Goal: Transaction & Acquisition: Purchase product/service

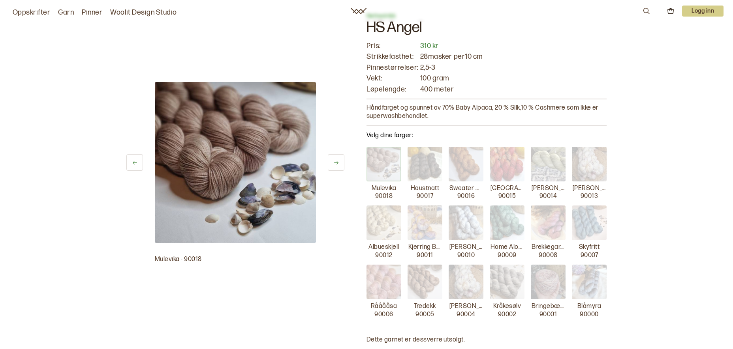
scroll to position [87, 0]
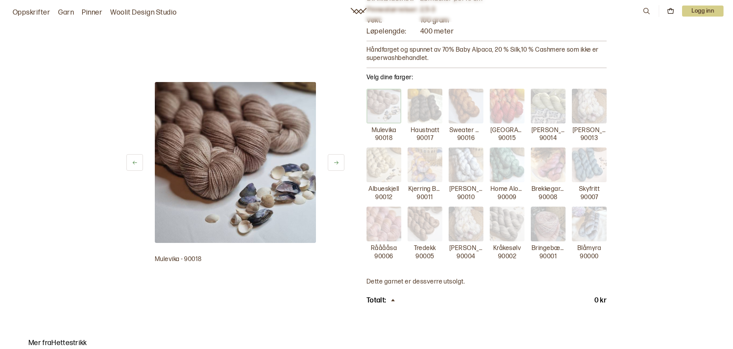
click at [337, 162] on icon at bounding box center [336, 163] width 6 height 6
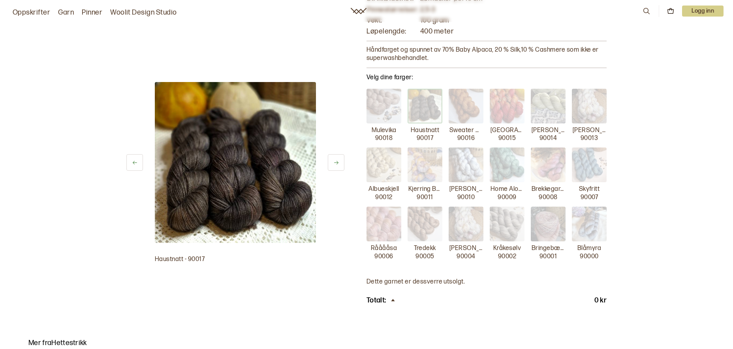
click at [337, 162] on icon at bounding box center [336, 163] width 6 height 6
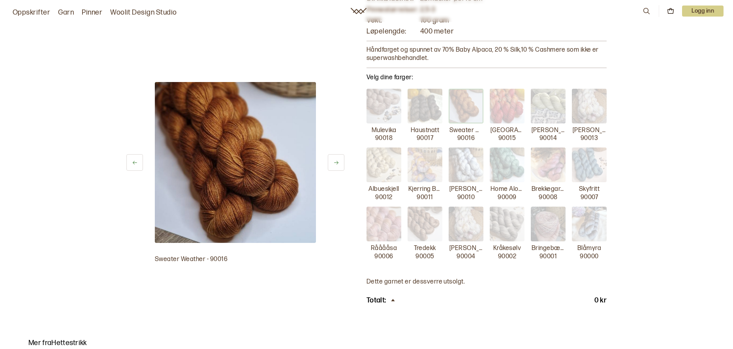
click at [337, 162] on icon at bounding box center [336, 163] width 6 height 6
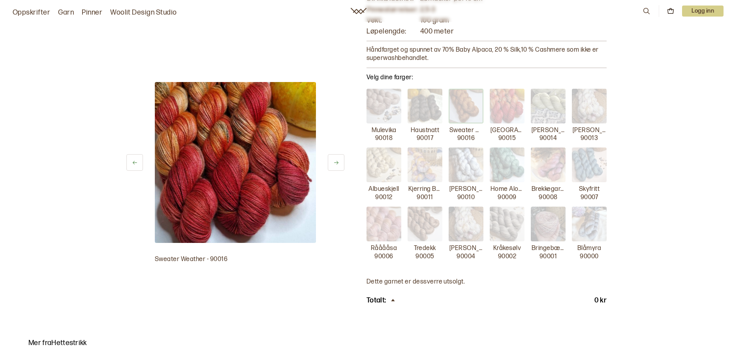
click at [337, 162] on icon at bounding box center [336, 163] width 6 height 6
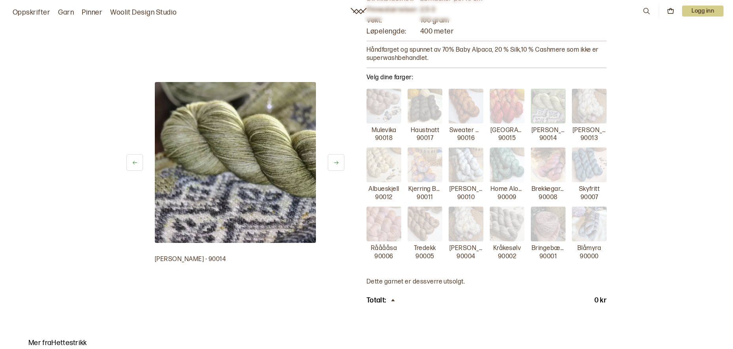
click at [337, 162] on icon at bounding box center [336, 163] width 6 height 6
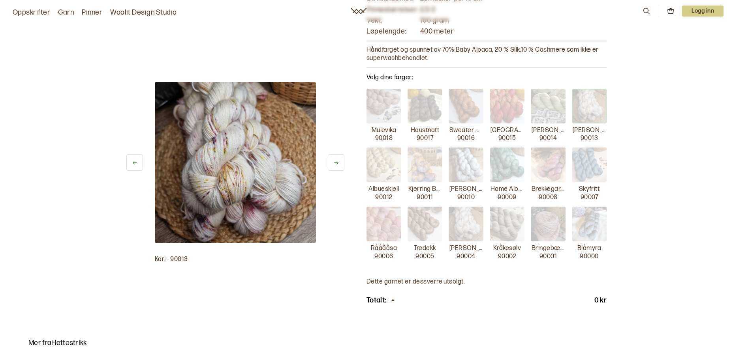
click at [337, 162] on icon at bounding box center [336, 163] width 6 height 6
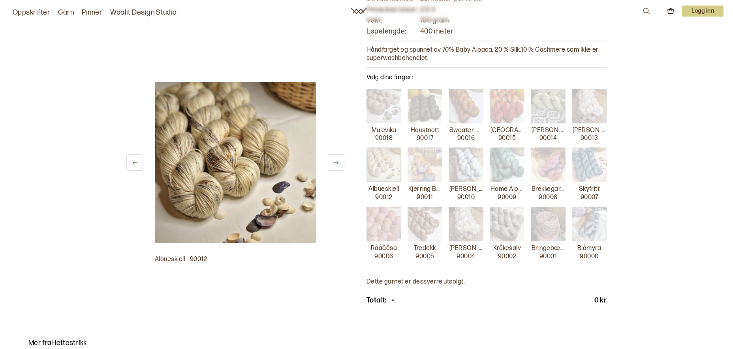
click at [337, 162] on icon at bounding box center [336, 163] width 6 height 6
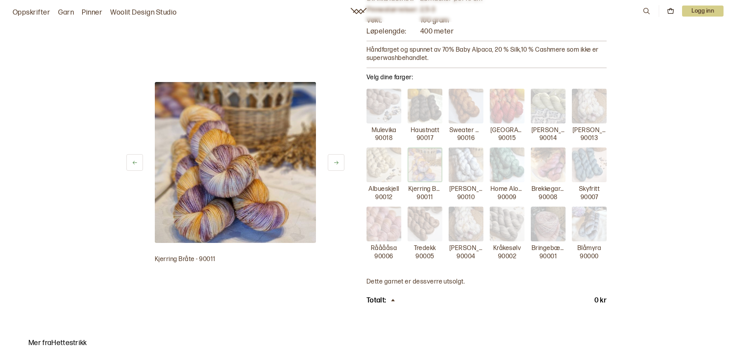
click at [337, 162] on icon at bounding box center [336, 163] width 6 height 6
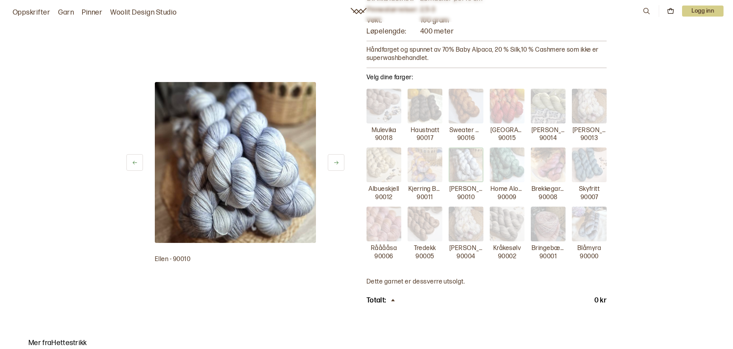
click at [337, 162] on icon at bounding box center [336, 163] width 6 height 6
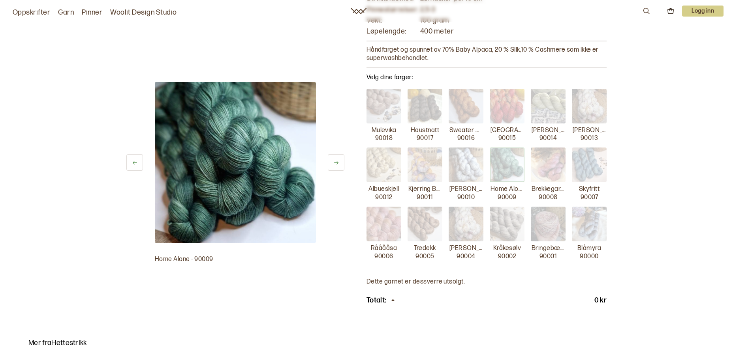
click at [337, 162] on icon at bounding box center [336, 163] width 6 height 6
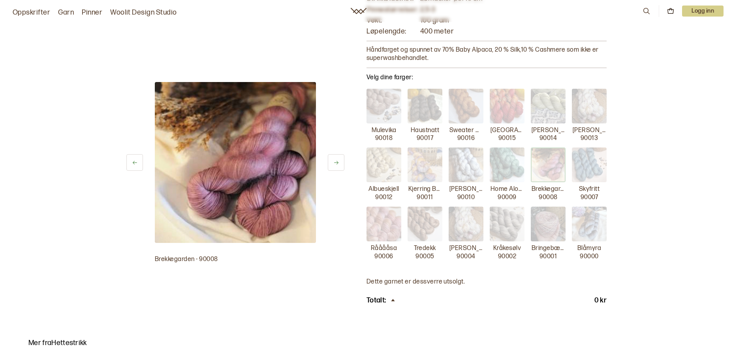
click at [337, 162] on icon at bounding box center [336, 163] width 6 height 6
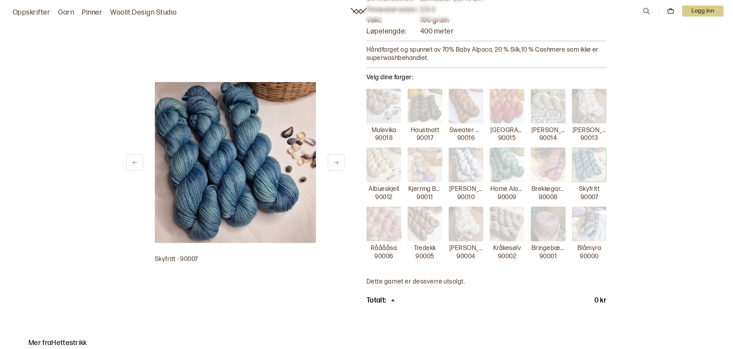
click at [337, 162] on icon at bounding box center [336, 163] width 6 height 6
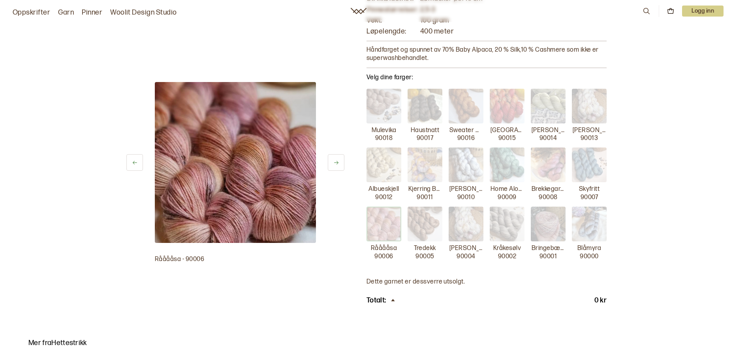
click at [337, 162] on icon at bounding box center [336, 163] width 6 height 6
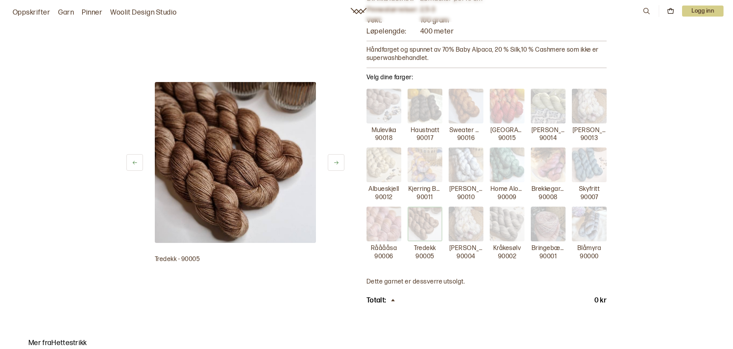
click at [337, 162] on icon at bounding box center [336, 163] width 6 height 6
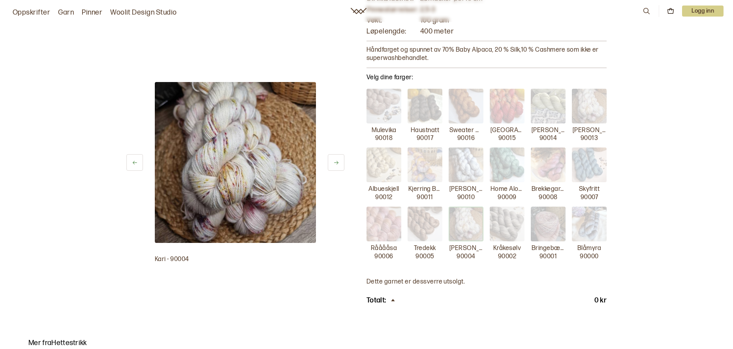
click at [336, 163] on icon at bounding box center [336, 163] width 6 height 6
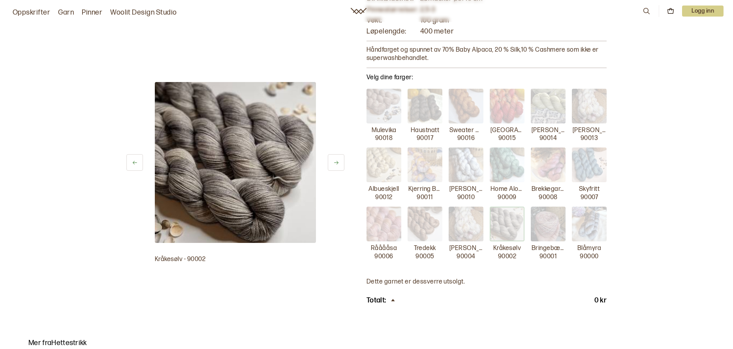
click at [336, 163] on icon at bounding box center [336, 163] width 6 height 6
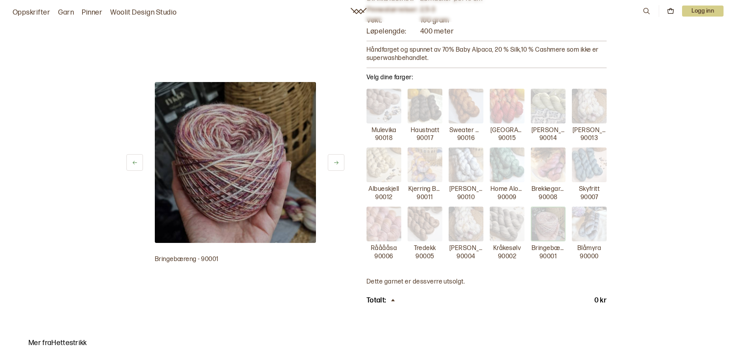
click at [336, 163] on icon at bounding box center [336, 163] width 6 height 6
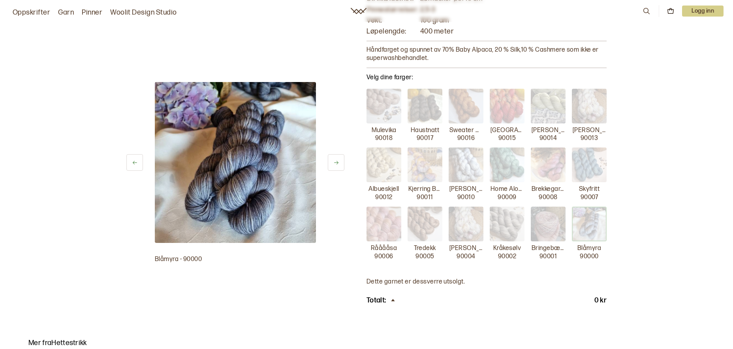
click at [336, 163] on icon at bounding box center [336, 163] width 6 height 6
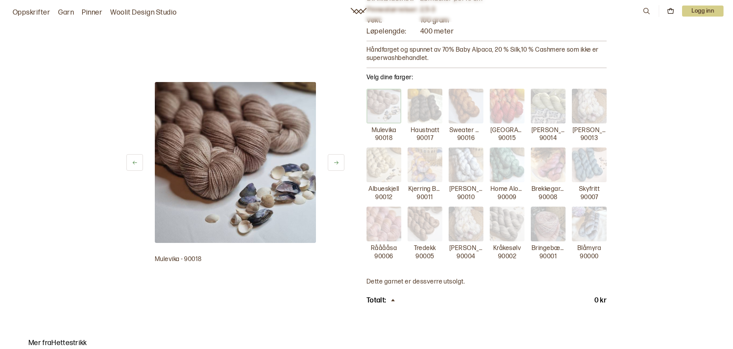
click at [336, 163] on icon at bounding box center [336, 163] width 6 height 6
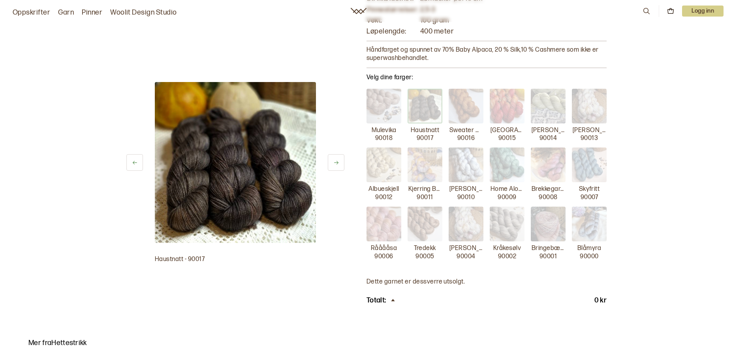
click at [336, 163] on icon at bounding box center [336, 163] width 6 height 6
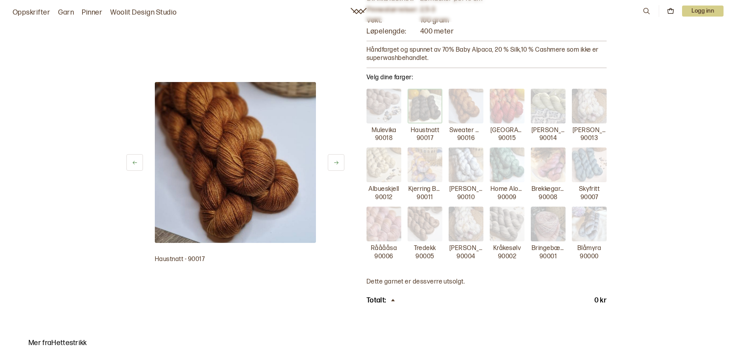
click at [336, 163] on icon at bounding box center [336, 163] width 6 height 6
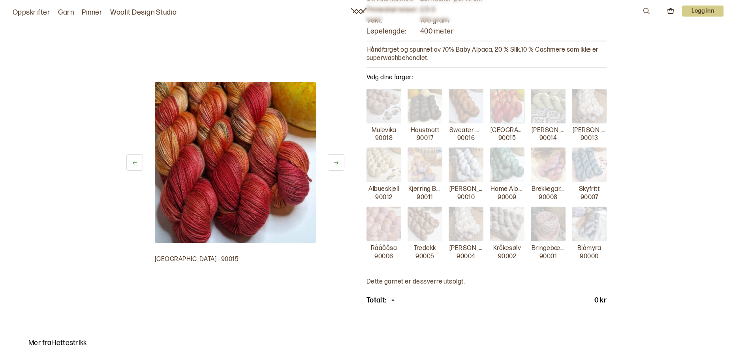
click at [336, 163] on icon at bounding box center [336, 163] width 6 height 6
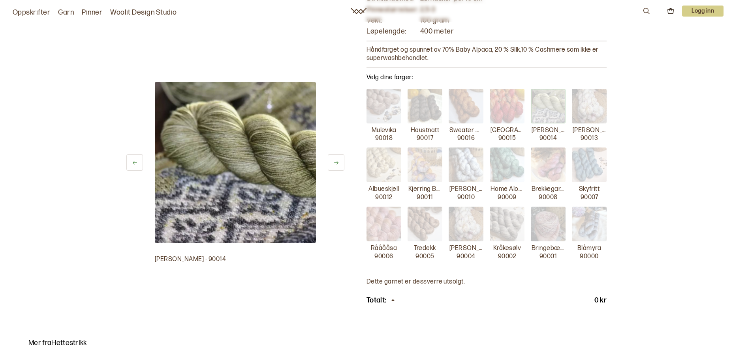
click at [336, 163] on icon at bounding box center [336, 163] width 6 height 6
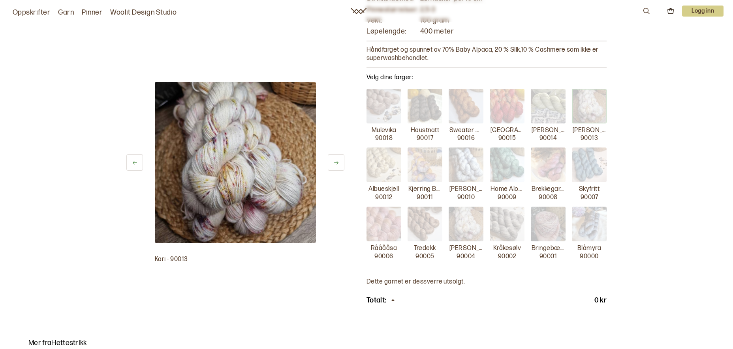
click at [336, 163] on icon at bounding box center [336, 163] width 6 height 6
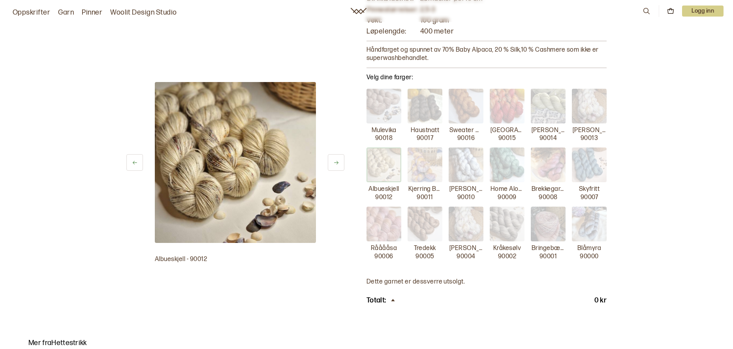
click at [336, 163] on icon at bounding box center [336, 163] width 6 height 6
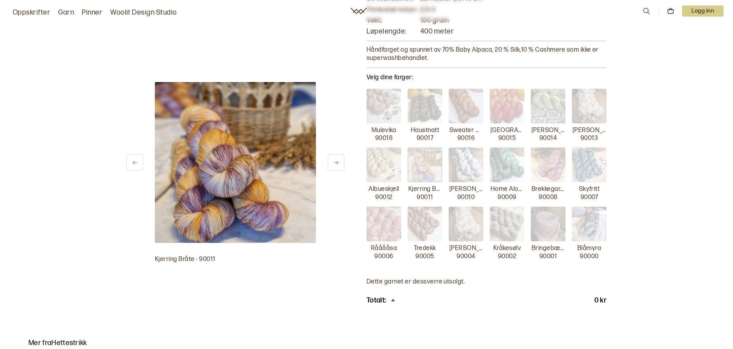
click at [336, 163] on icon at bounding box center [336, 163] width 6 height 6
